Goal: Task Accomplishment & Management: Manage account settings

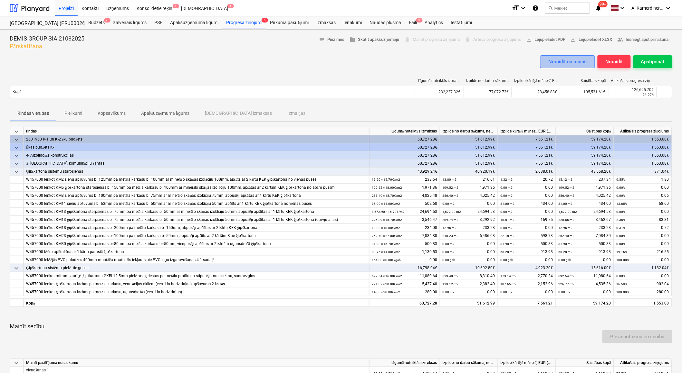
click at [571, 61] on div "Noraidīt un mainīt" at bounding box center [567, 62] width 39 height 8
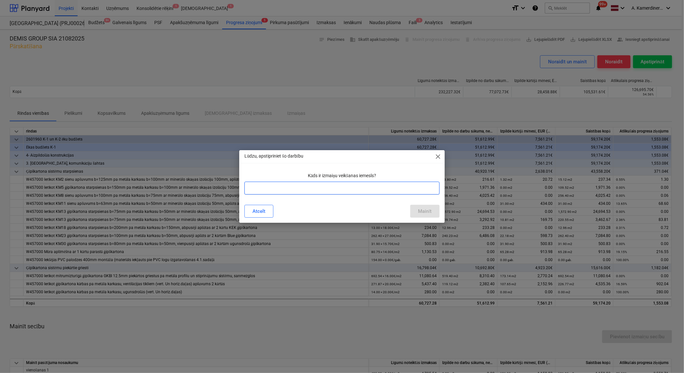
click at [410, 188] on input "text" at bounding box center [341, 188] width 195 height 13
type input "kļūda"
click at [425, 209] on div "Mainīt" at bounding box center [425, 211] width 14 height 8
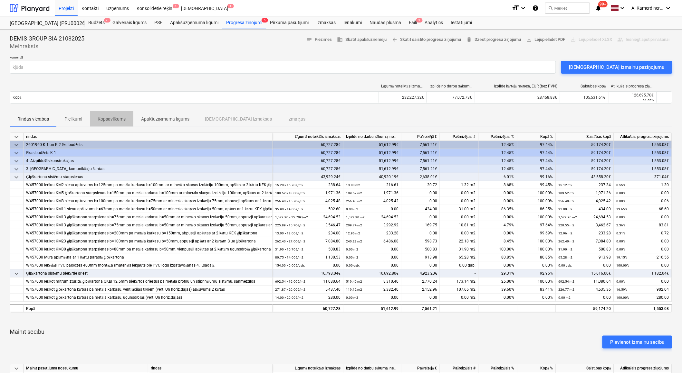
click at [99, 118] on p "Kopsavilkums" at bounding box center [112, 119] width 28 height 7
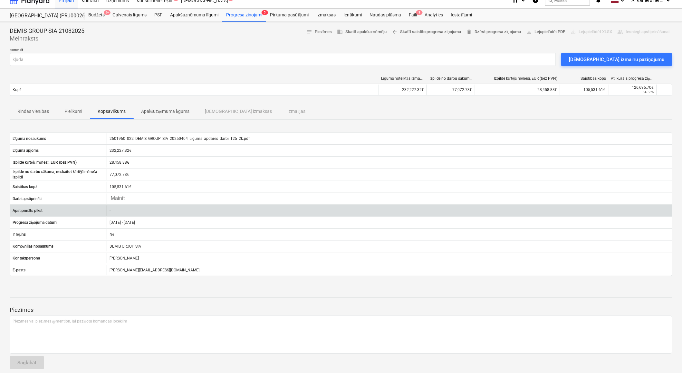
scroll to position [14, 0]
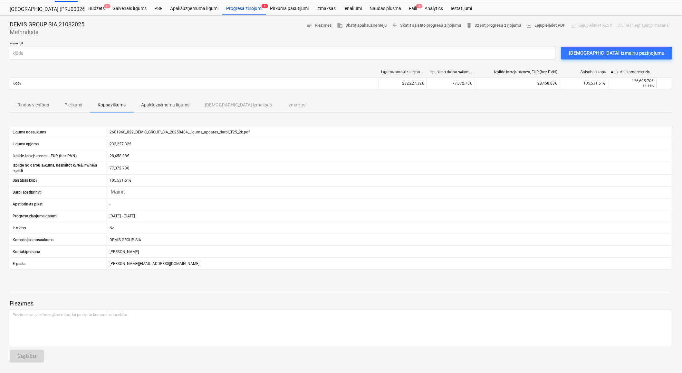
click at [34, 104] on p "Rindas vienības" at bounding box center [33, 105] width 32 height 7
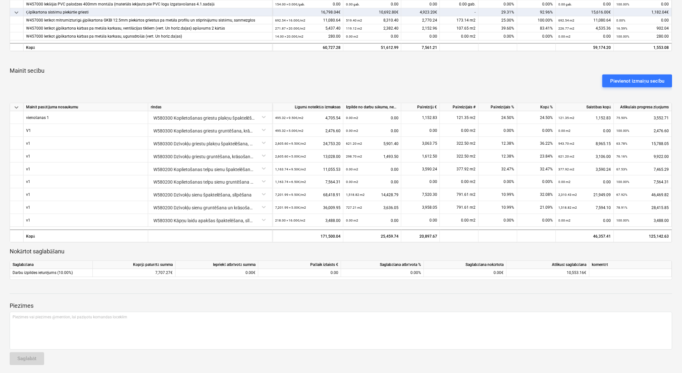
scroll to position [263, 0]
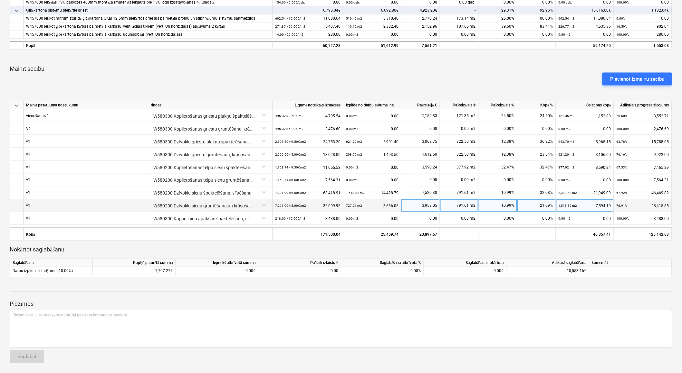
click at [421, 204] on div "3,958.05" at bounding box center [420, 206] width 33 height 13
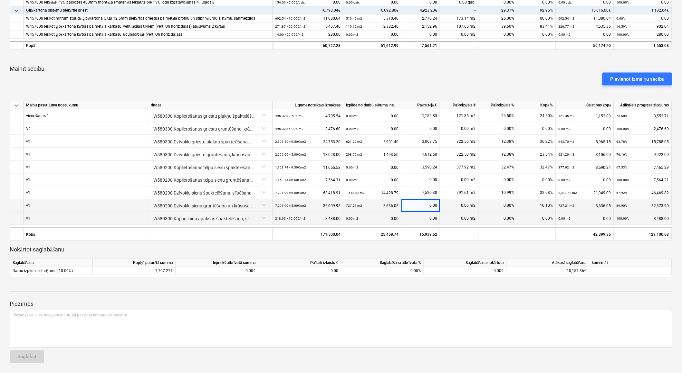
click at [419, 219] on div "0.00" at bounding box center [420, 218] width 33 height 13
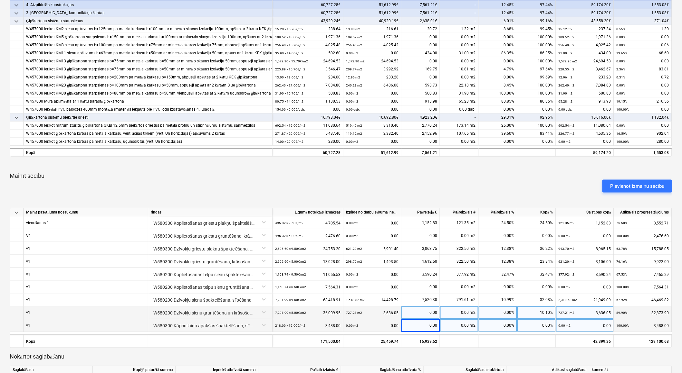
scroll to position [0, 0]
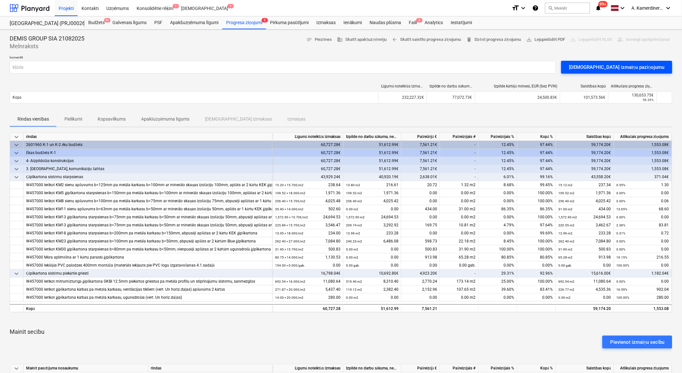
click at [626, 70] on div "[DEMOGRAPHIC_DATA] izmaiņu paziņojumu" at bounding box center [617, 67] width 96 height 8
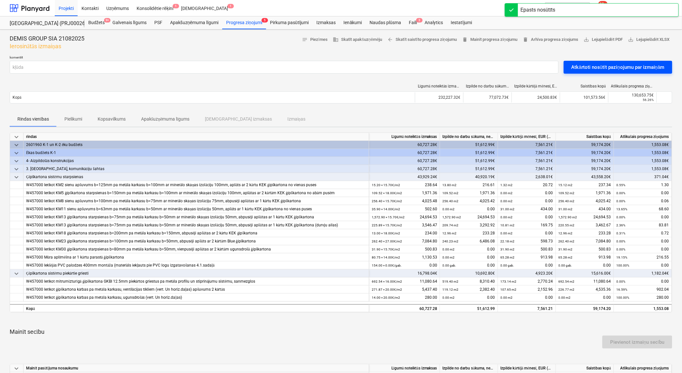
click at [625, 68] on div "Atkārtoti nosūtīt paziņojumu par izmaiņām" at bounding box center [617, 67] width 93 height 8
click at [247, 23] on div "Progresa ziņojumi 5" at bounding box center [244, 22] width 44 height 13
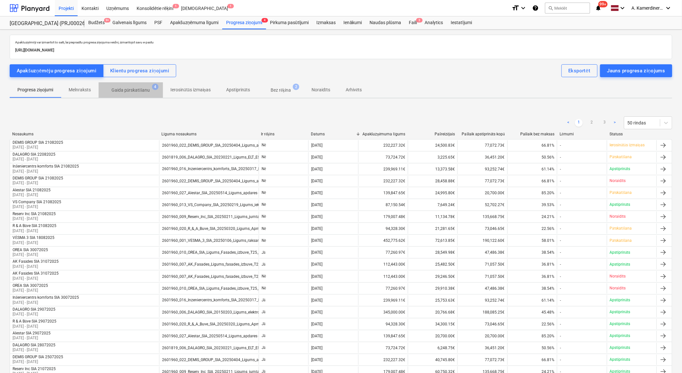
click at [128, 88] on p "Gaida pārskatīšanu" at bounding box center [130, 90] width 39 height 7
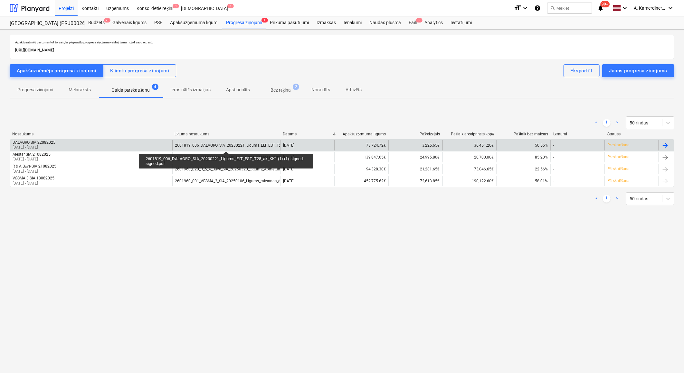
click at [226, 146] on div "2601819_006_DALAGRO_SIA_20230221_Ligums_ELT_EST_T25_ak_KK1 (1) (1)-signed-signe…" at bounding box center [258, 145] width 167 height 5
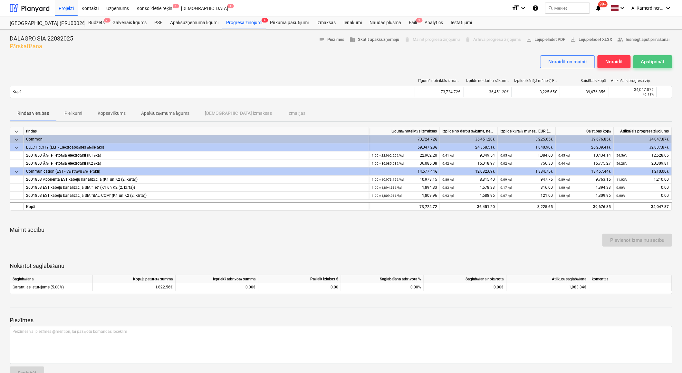
click at [655, 62] on div "Apstiprināt" at bounding box center [653, 62] width 24 height 8
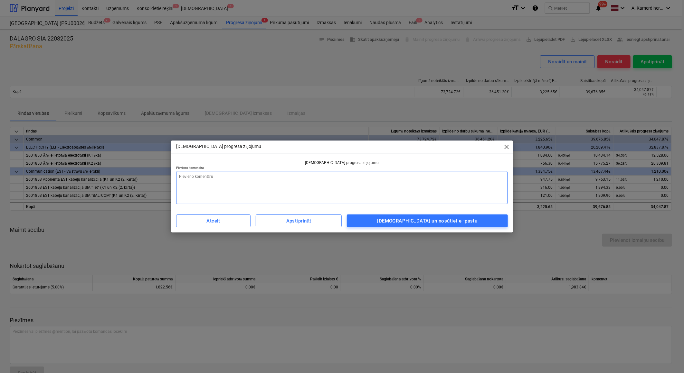
click at [364, 188] on textarea at bounding box center [342, 187] width 332 height 33
type textarea "x"
type textarea "o"
type textarea "x"
type textarea "ok"
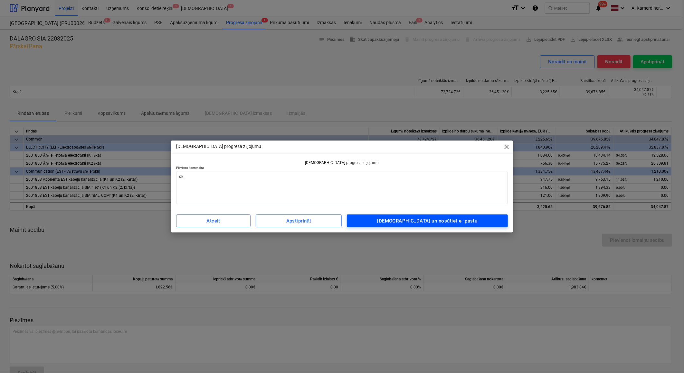
click at [456, 226] on button "[DEMOGRAPHIC_DATA] un nosūtiet e -pastu" at bounding box center [427, 221] width 161 height 13
type textarea "x"
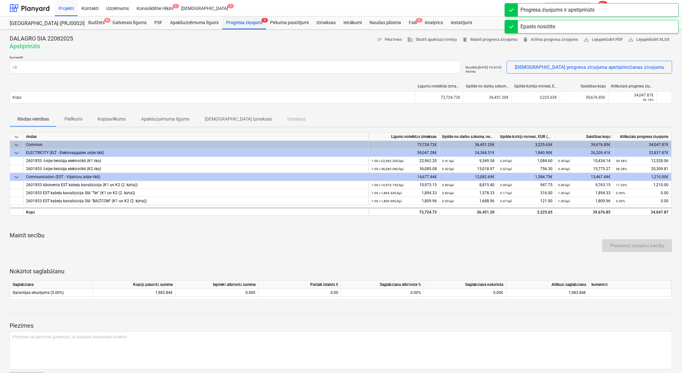
click at [249, 24] on div "Progresa ziņojumi 4" at bounding box center [244, 22] width 44 height 13
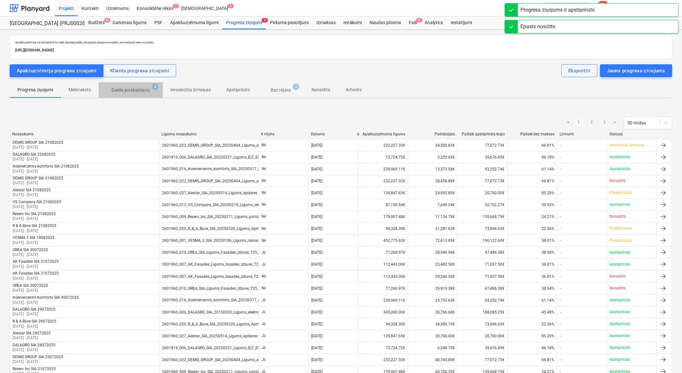
click at [150, 88] on p "Gaida pārskatīšanu" at bounding box center [130, 90] width 39 height 7
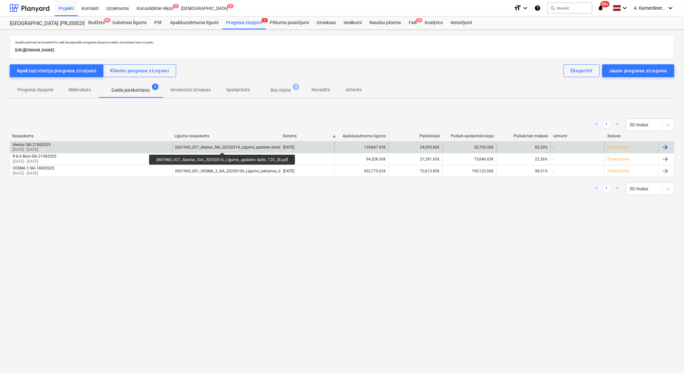
click at [223, 147] on div "2601960_027_Alestar_SIA_20250514_Ligums_apdares darbi_T25_2k.pdf" at bounding box center [238, 147] width 126 height 5
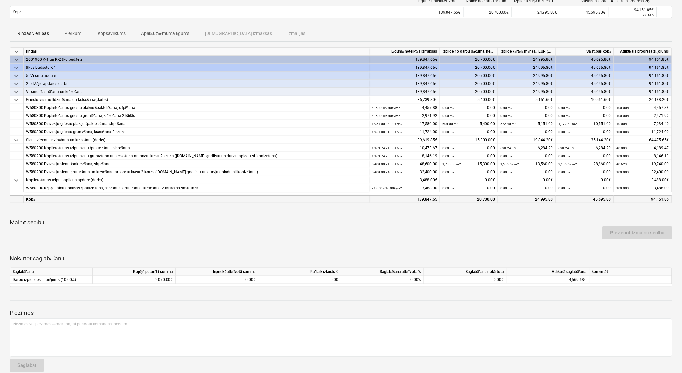
scroll to position [89, 0]
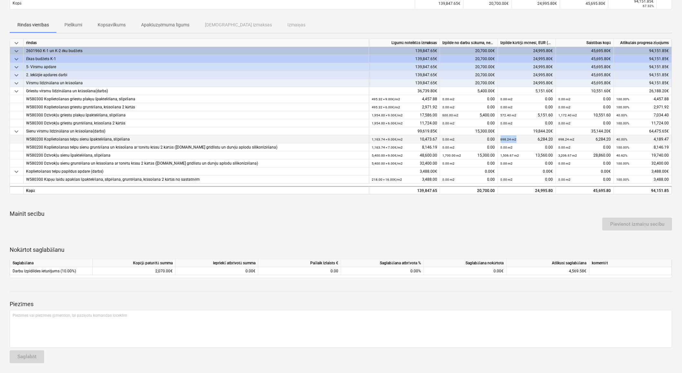
drag, startPoint x: 517, startPoint y: 139, endPoint x: 500, endPoint y: 136, distance: 17.6
click at [500, 136] on div "698.24 m2 6,284.20" at bounding box center [526, 140] width 52 height 8
click at [532, 220] on div "Pievienot izmaiņu secību" at bounding box center [340, 224] width 667 height 18
drag, startPoint x: 371, startPoint y: 138, endPoint x: 401, endPoint y: 140, distance: 30.3
click at [401, 140] on div "1,163.74 × 9.00€ / m2 10,473.67" at bounding box center [404, 140] width 71 height 8
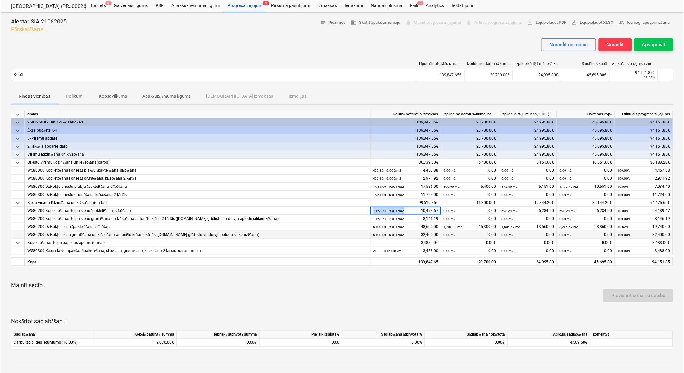
scroll to position [0, 0]
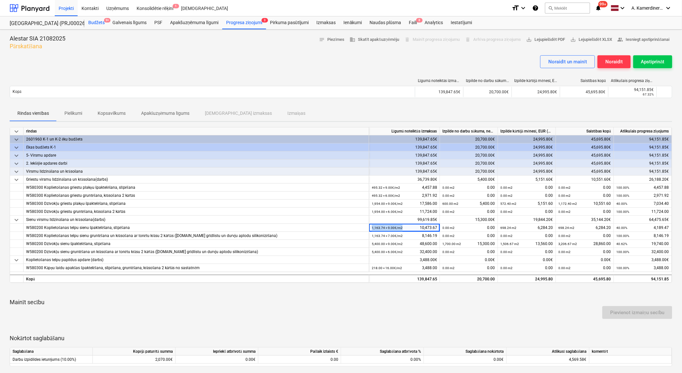
click at [98, 24] on div "Budžets 9+" at bounding box center [96, 22] width 24 height 13
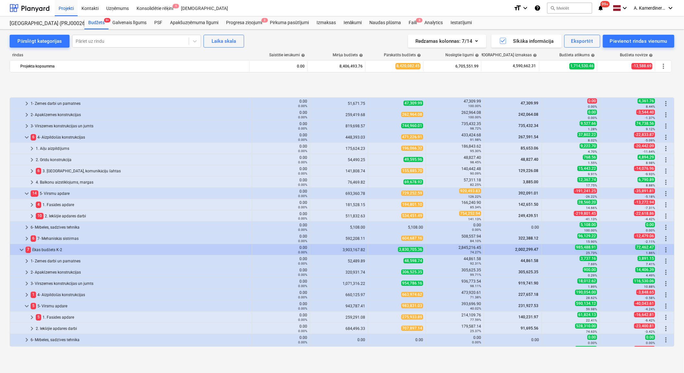
scroll to position [36, 0]
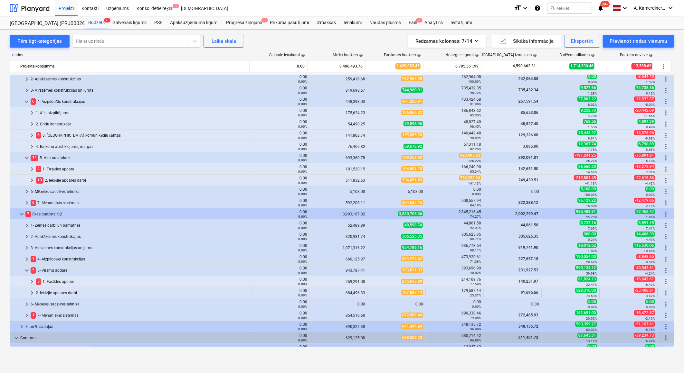
click at [56, 292] on div "2. Iekšējie apdares darbi" at bounding box center [142, 293] width 213 height 10
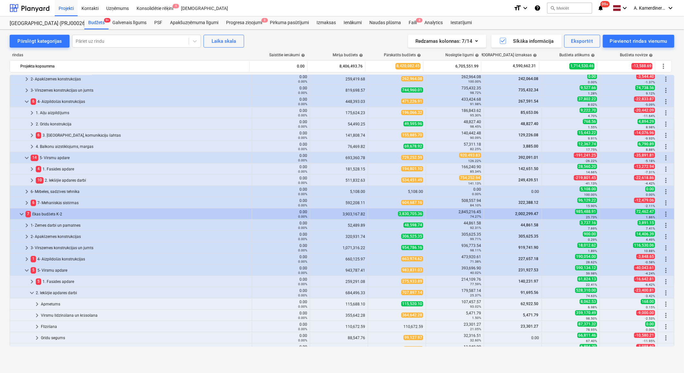
scroll to position [143, 0]
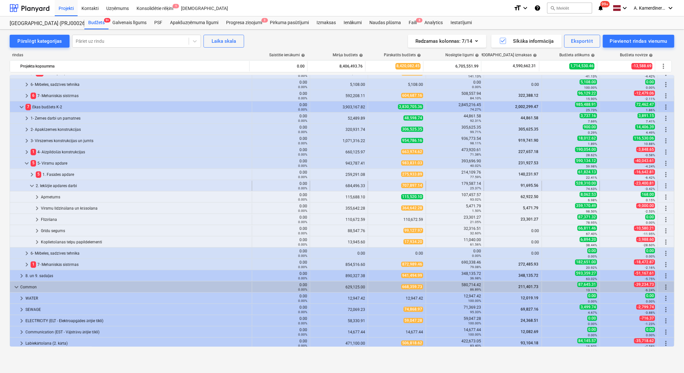
click at [50, 186] on div "2. Iekšējie apdares darbi" at bounding box center [142, 186] width 213 height 10
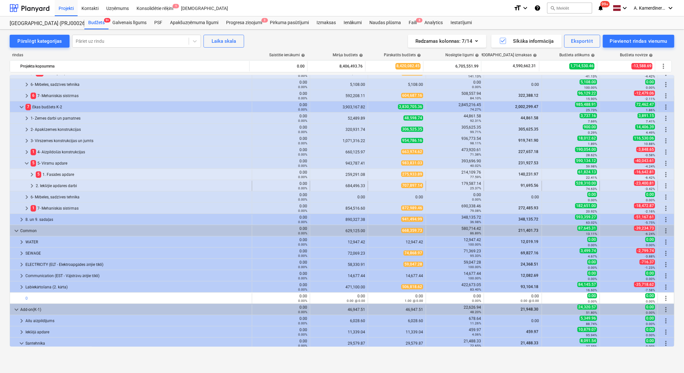
click at [53, 184] on div "2. Iekšējie apdares darbi" at bounding box center [142, 186] width 213 height 10
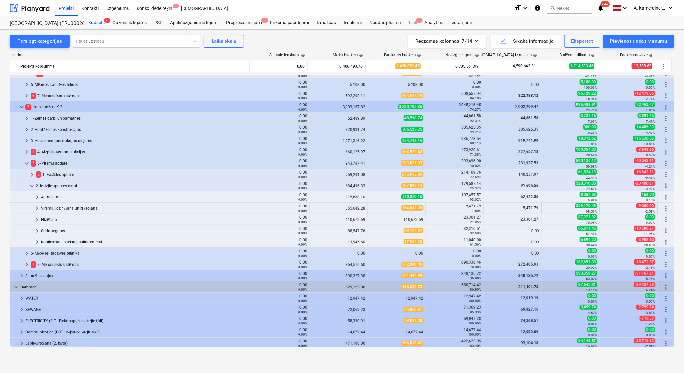
click at [56, 207] on div "Virsmu līdzināšana un krāsošana" at bounding box center [145, 208] width 208 height 10
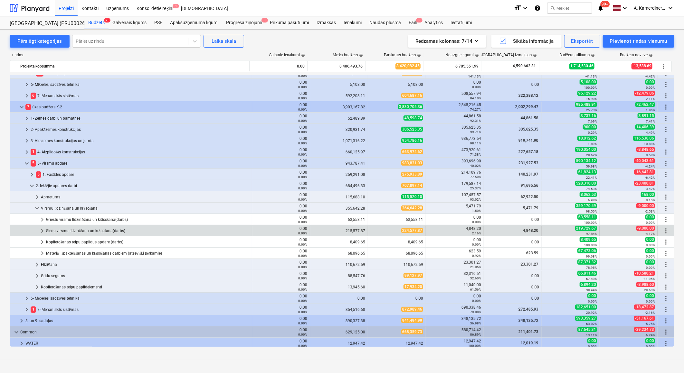
click at [61, 231] on div "Sienu virsmu līdzināšana un krāsošana(darbs)" at bounding box center [147, 231] width 203 height 10
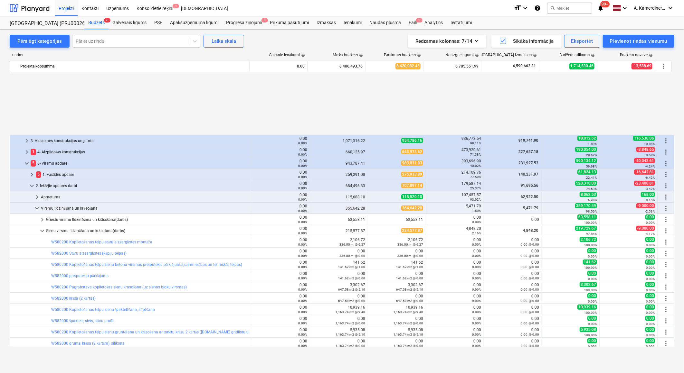
scroll to position [214, 0]
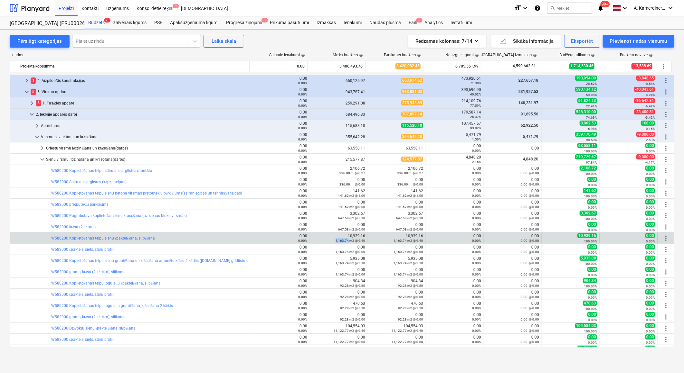
drag, startPoint x: 333, startPoint y: 242, endPoint x: 346, endPoint y: 241, distance: 13.2
click at [346, 241] on div "1,163.74 m2 @ 9.40" at bounding box center [339, 241] width 52 height 5
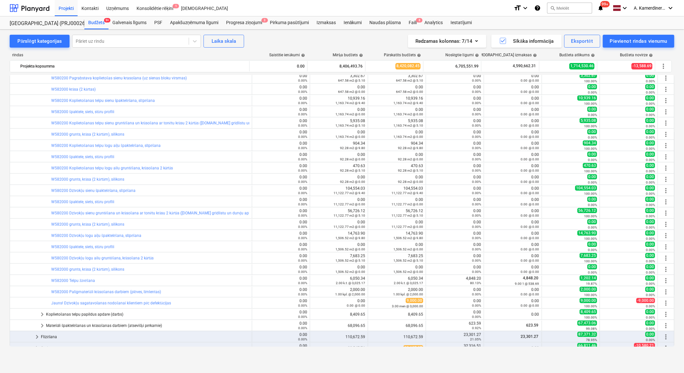
scroll to position [250, 0]
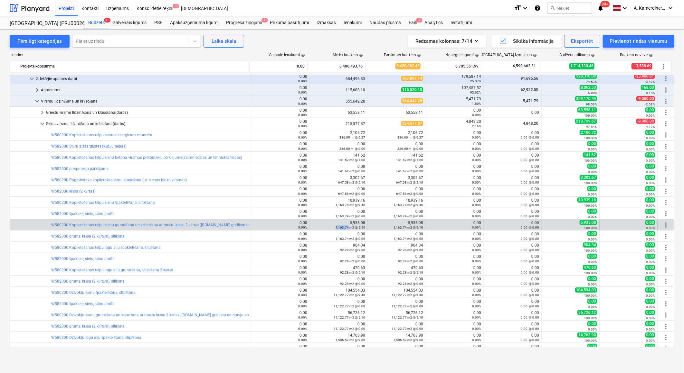
drag, startPoint x: 334, startPoint y: 227, endPoint x: 346, endPoint y: 227, distance: 11.9
click at [346, 227] on div "1,163.74 m2 @ 5.10" at bounding box center [339, 227] width 52 height 5
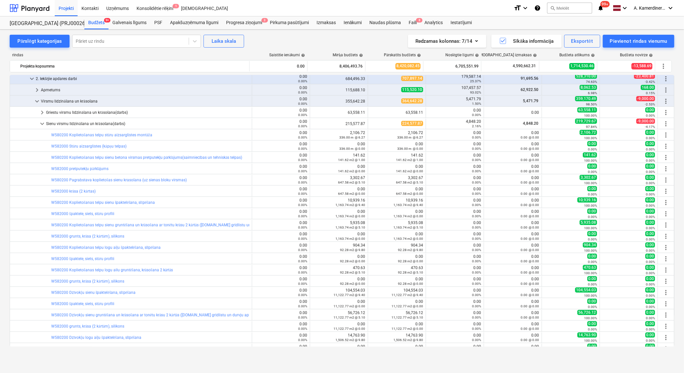
click at [93, 111] on div "Griestu virsmu līdzināšana un krāsošana(darbs)" at bounding box center [147, 113] width 203 height 10
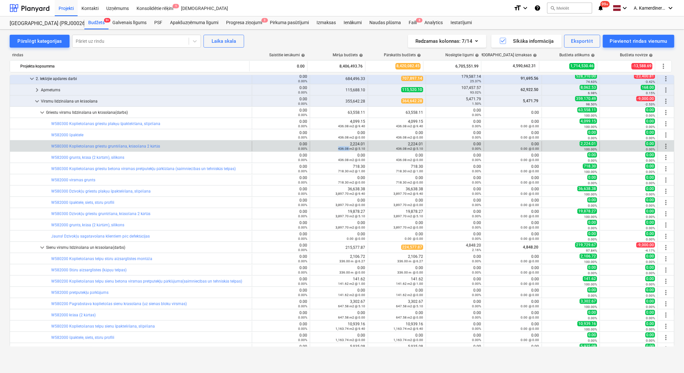
drag, startPoint x: 335, startPoint y: 149, endPoint x: 348, endPoint y: 149, distance: 12.2
click at [348, 149] on div "436.08 m2 @ 5.10" at bounding box center [339, 148] width 52 height 5
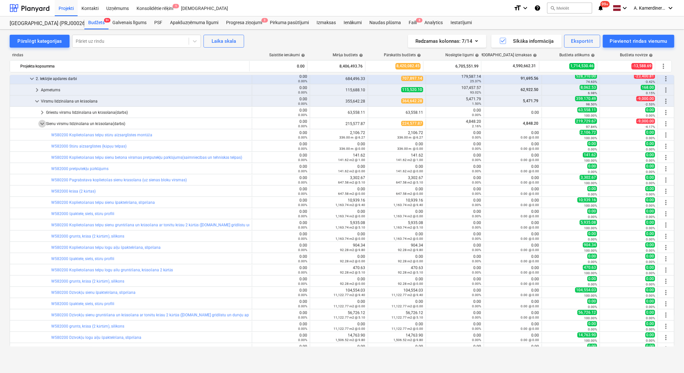
click at [41, 122] on span "keyboard_arrow_down" at bounding box center [42, 124] width 8 height 8
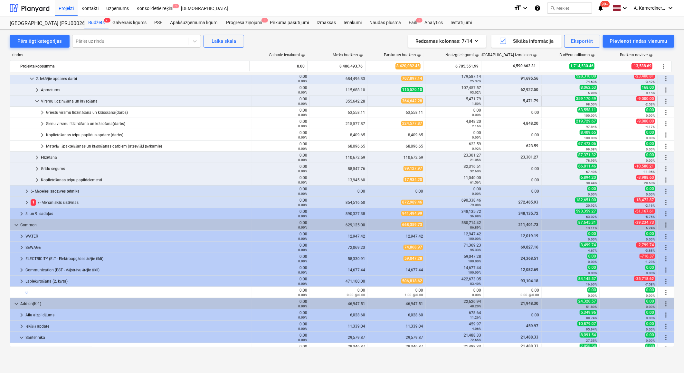
click at [37, 98] on span "keyboard_arrow_down" at bounding box center [37, 102] width 8 height 8
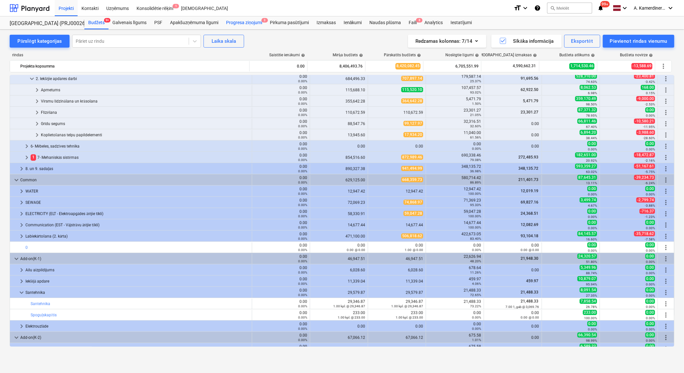
click at [237, 25] on div "Progresa ziņojumi 3" at bounding box center [244, 22] width 44 height 13
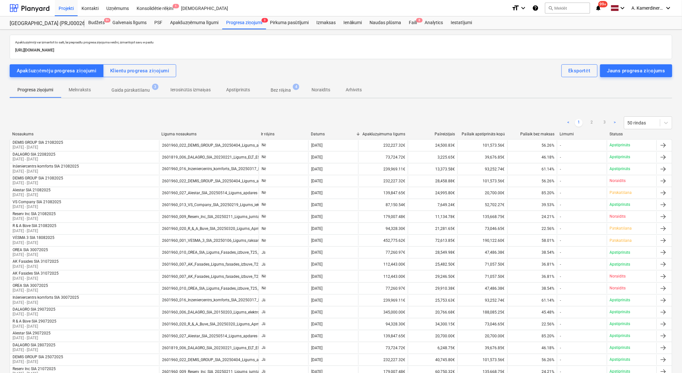
click at [134, 91] on p "Gaida pārskatīšanu" at bounding box center [130, 90] width 39 height 7
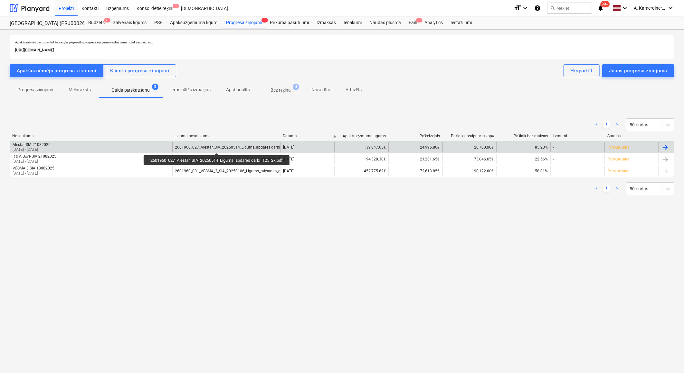
click at [218, 147] on div "2601960_027_Alestar_SIA_20250514_Ligums_apdares darbi_T25_2k.pdf" at bounding box center [238, 147] width 126 height 5
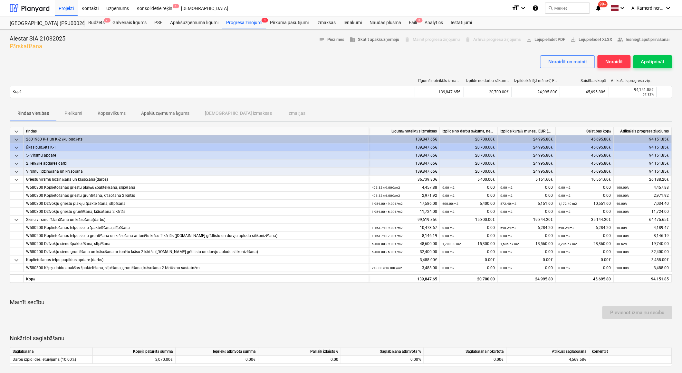
scroll to position [36, 0]
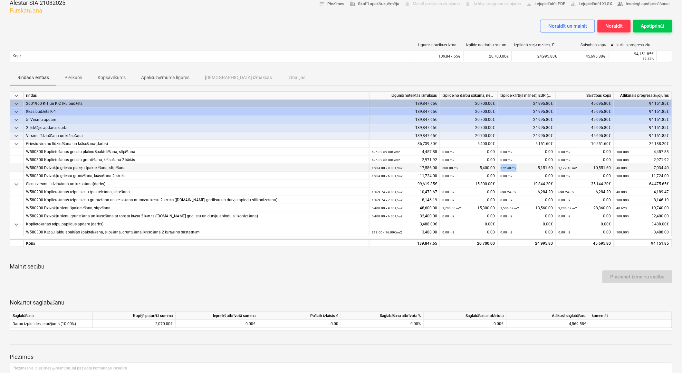
drag, startPoint x: 516, startPoint y: 167, endPoint x: 499, endPoint y: 171, distance: 16.7
click at [499, 171] on div "572.40 m2 5,151.60" at bounding box center [527, 168] width 58 height 8
drag, startPoint x: 558, startPoint y: 206, endPoint x: 571, endPoint y: 206, distance: 12.6
click at [571, 207] on small "3,206.67 m2" at bounding box center [567, 209] width 19 height 4
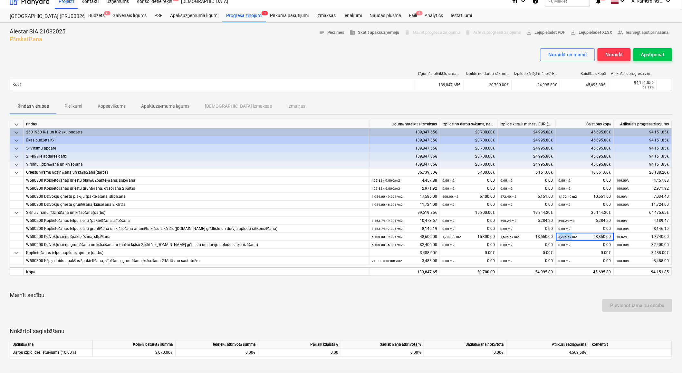
scroll to position [0, 0]
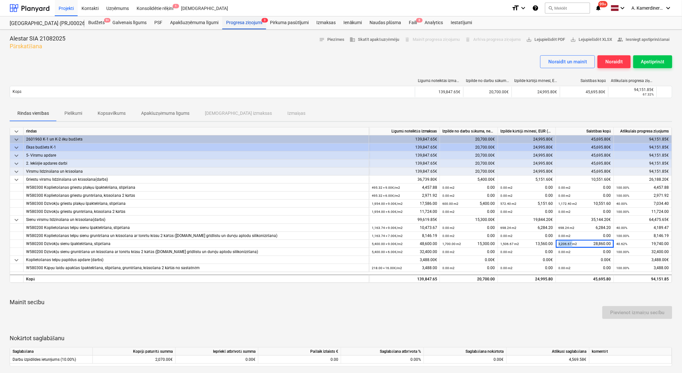
click at [236, 24] on div "Progresa ziņojumi 3" at bounding box center [244, 22] width 44 height 13
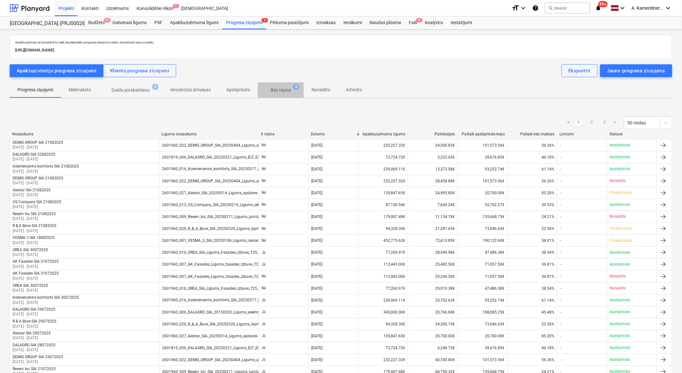
click at [284, 88] on p "Bez rēķina" at bounding box center [280, 90] width 20 height 7
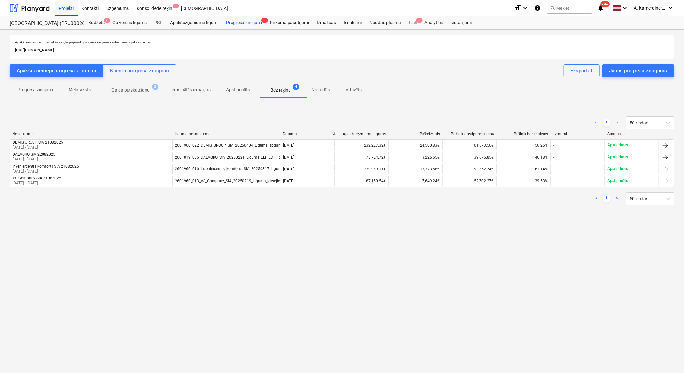
click at [146, 88] on p "Gaida pārskatīšanu" at bounding box center [130, 90] width 39 height 7
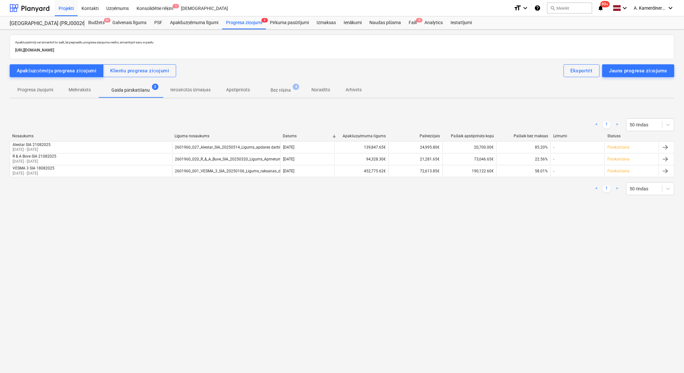
click at [50, 90] on p "Progresa ziņojumi" at bounding box center [35, 90] width 36 height 7
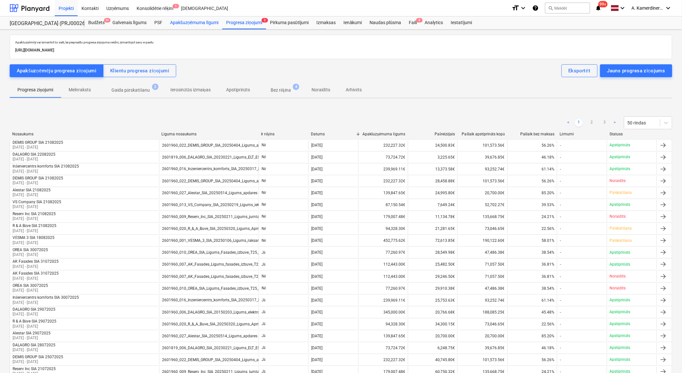
click at [201, 24] on div "Apakšuzņēmuma līgumi" at bounding box center [194, 22] width 56 height 13
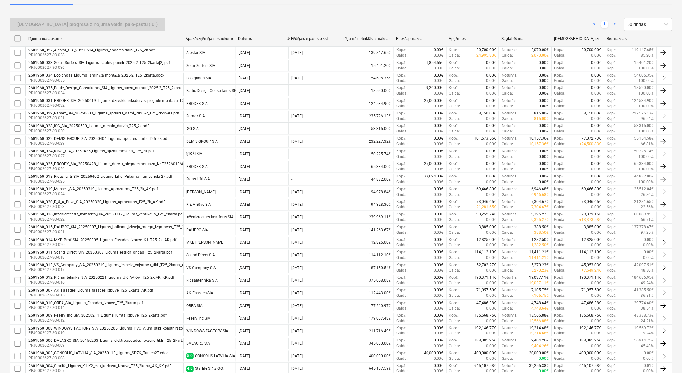
scroll to position [107, 0]
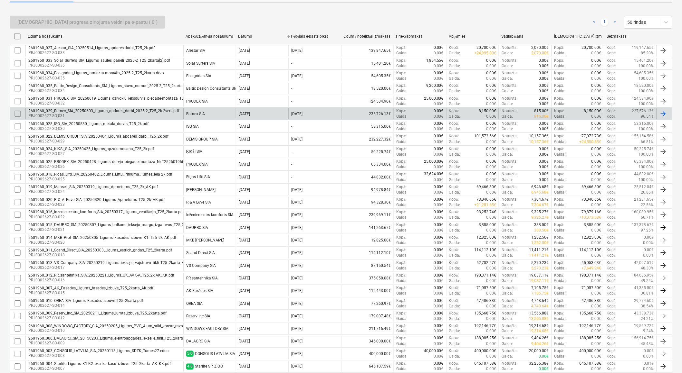
click at [162, 114] on p "PRJ0002627-SO-031" at bounding box center [103, 115] width 151 height 5
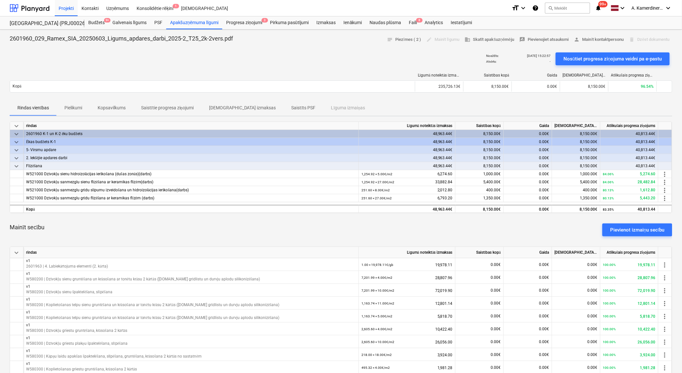
click at [177, 108] on p "Saistītie progresa ziņojumi" at bounding box center [167, 108] width 52 height 7
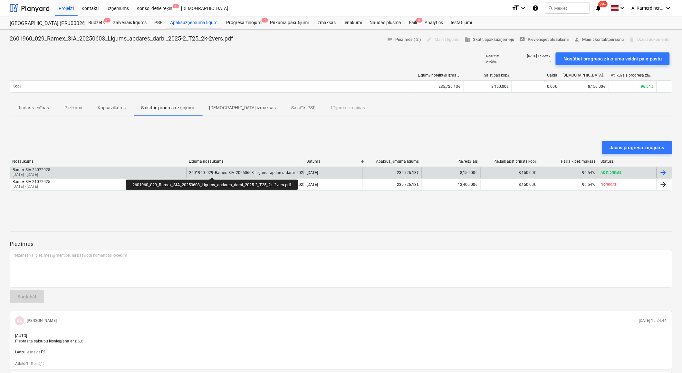
click at [213, 172] on div "2601960_029_Ramex_SIA_20250603_Ligums_apdares_darbi_2025-2_T25_2k-2vers.pdf" at bounding box center [264, 173] width 151 height 5
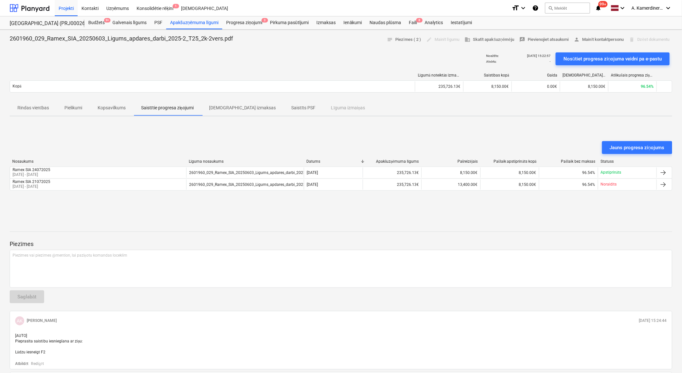
click at [37, 110] on p "Rindas vienības" at bounding box center [33, 108] width 32 height 7
